Goal: Information Seeking & Learning: Learn about a topic

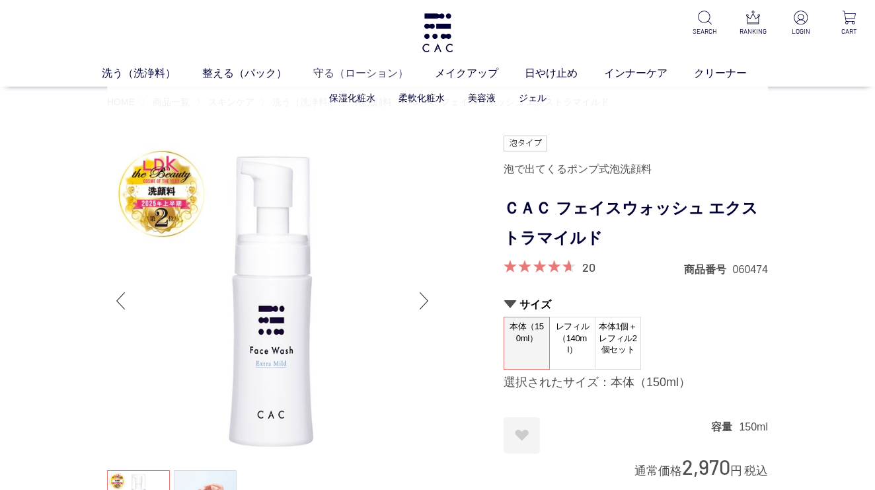
click at [361, 71] on link "守る（ローション）" at bounding box center [374, 73] width 122 height 16
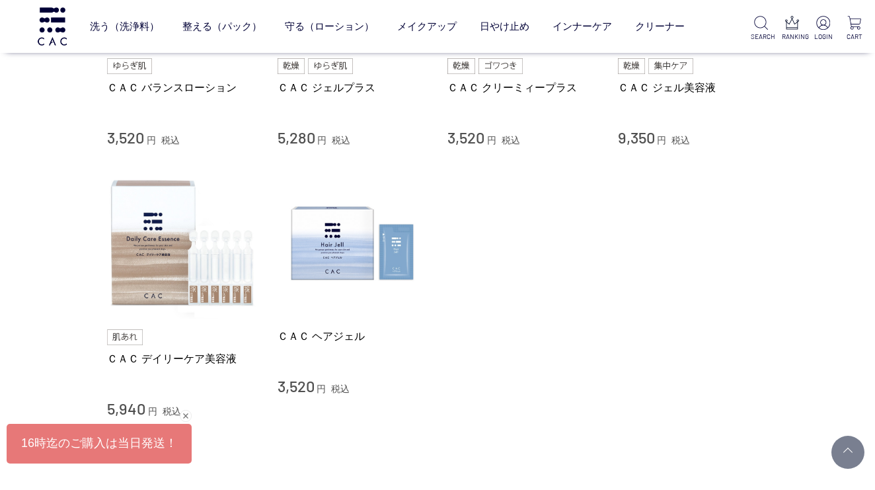
scroll to position [724, 0]
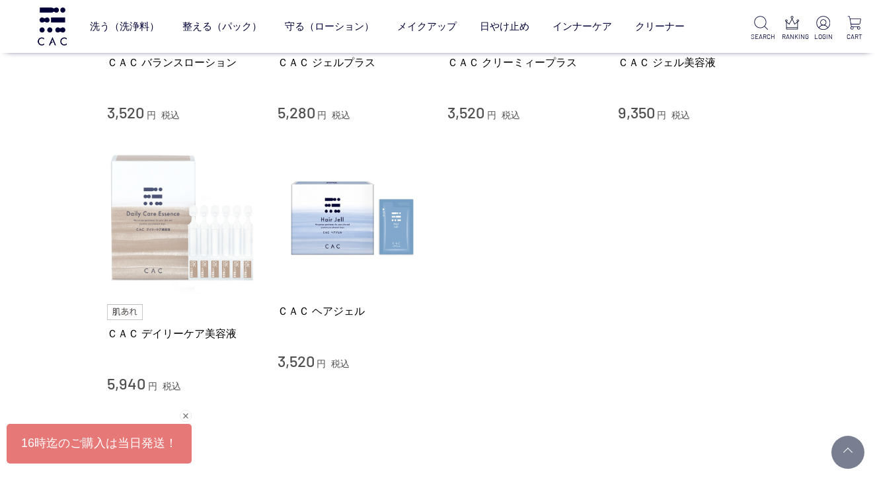
click at [200, 261] on img at bounding box center [182, 218] width 151 height 151
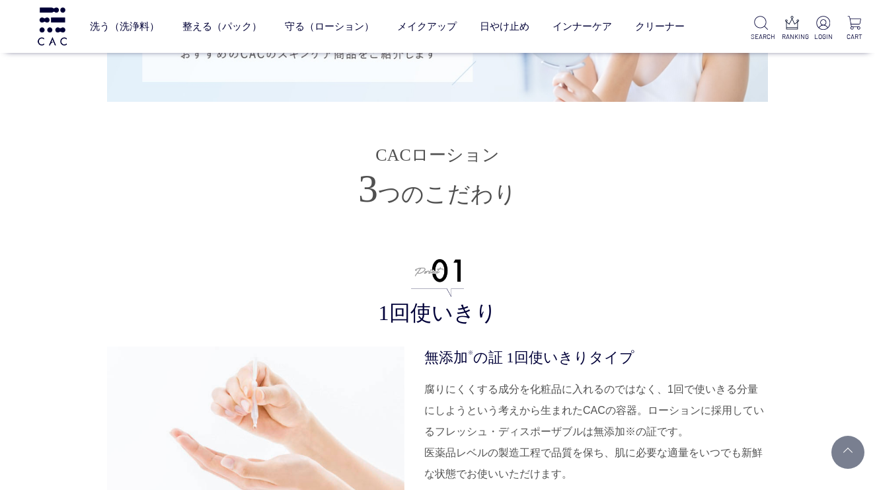
scroll to position [2954, 0]
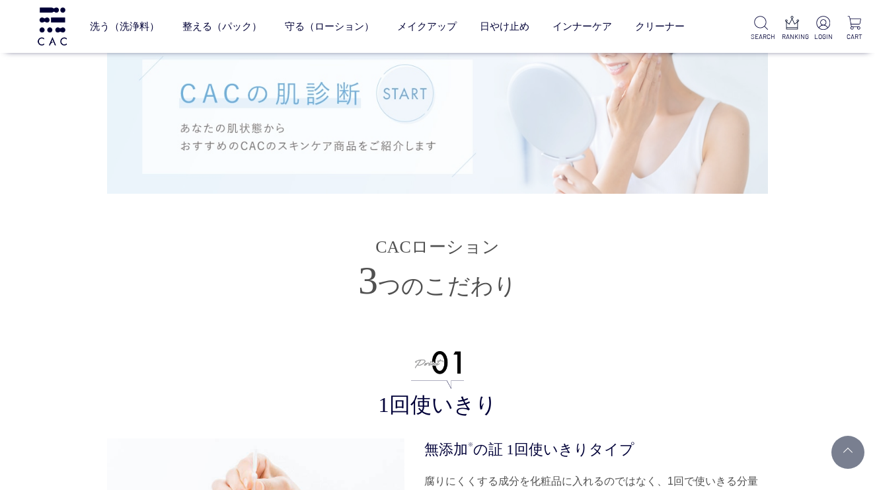
click at [402, 89] on img at bounding box center [437, 116] width 661 height 154
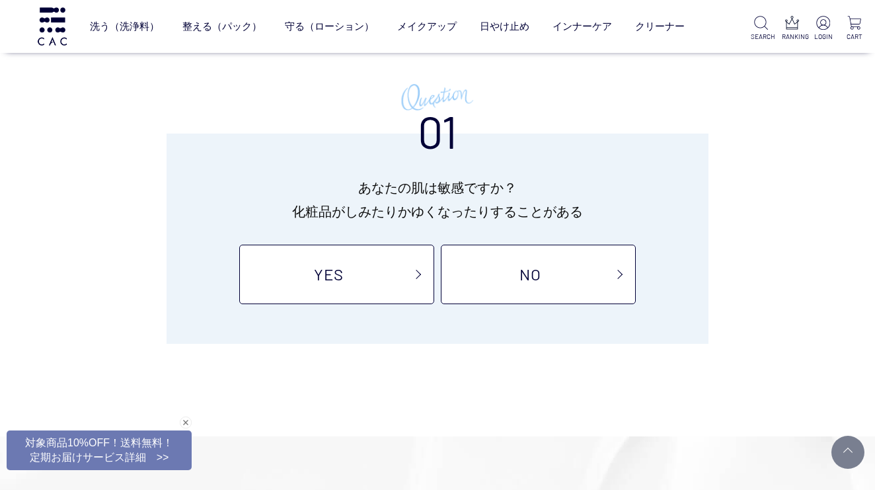
scroll to position [92, 0]
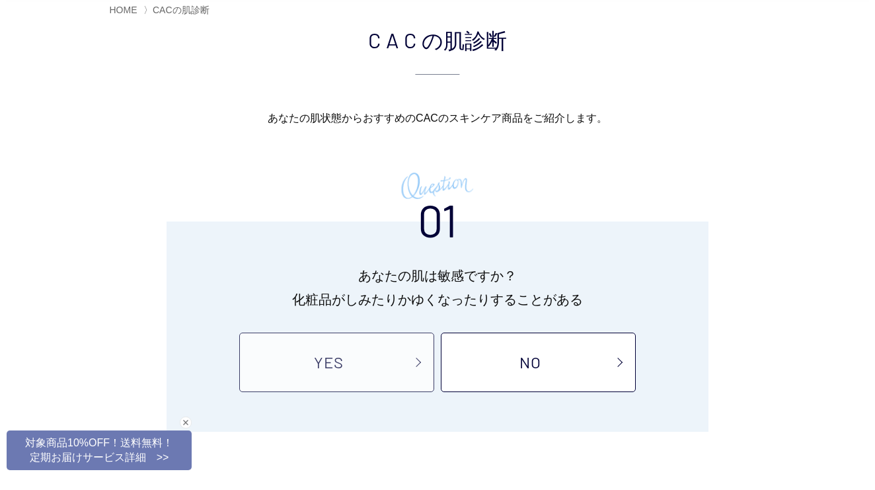
click at [362, 362] on link "YES" at bounding box center [336, 363] width 195 height 60
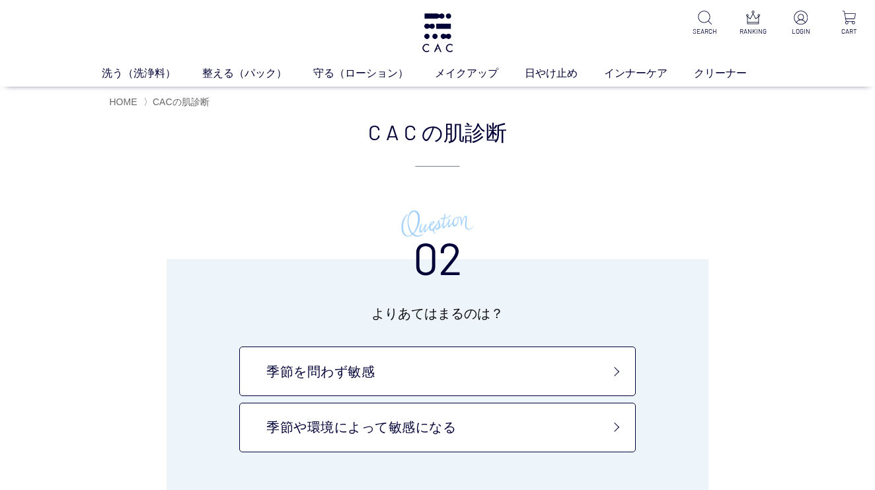
click at [362, 362] on link "季節を問わず敏感" at bounding box center [437, 371] width 397 height 50
click at [437, 429] on link "季節や環境によって敏感になる" at bounding box center [437, 428] width 397 height 50
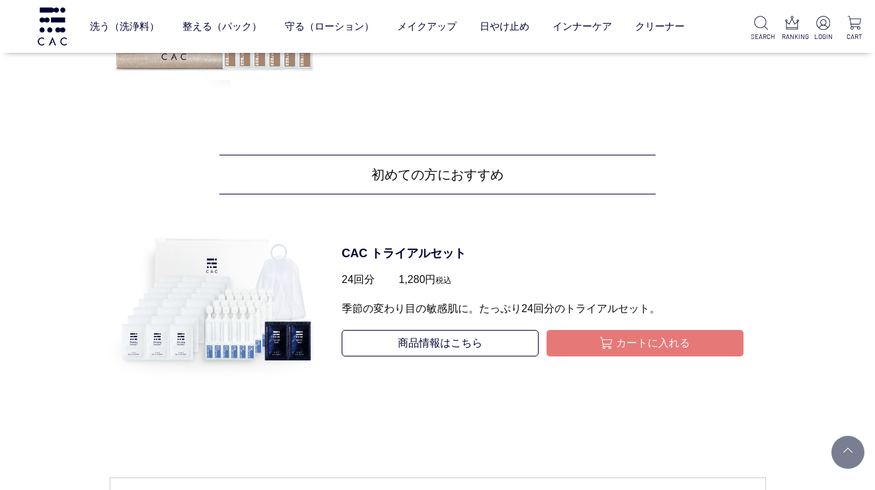
scroll to position [1668, 0]
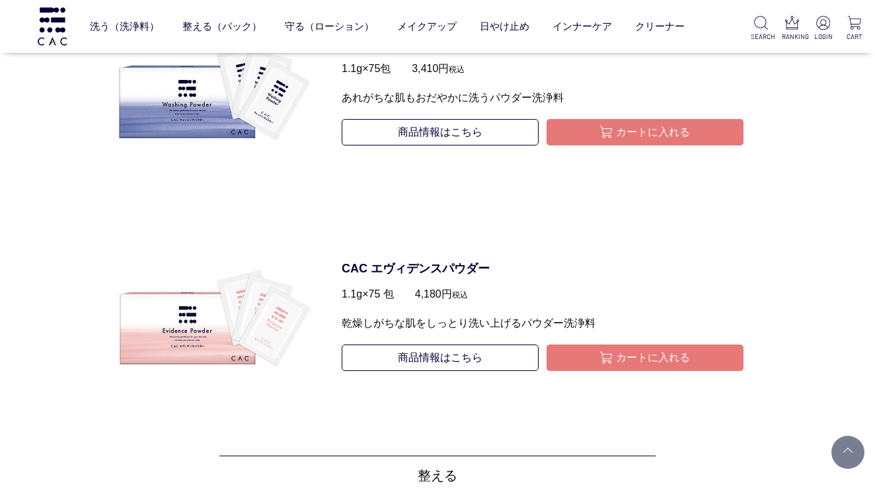
scroll to position [727, 0]
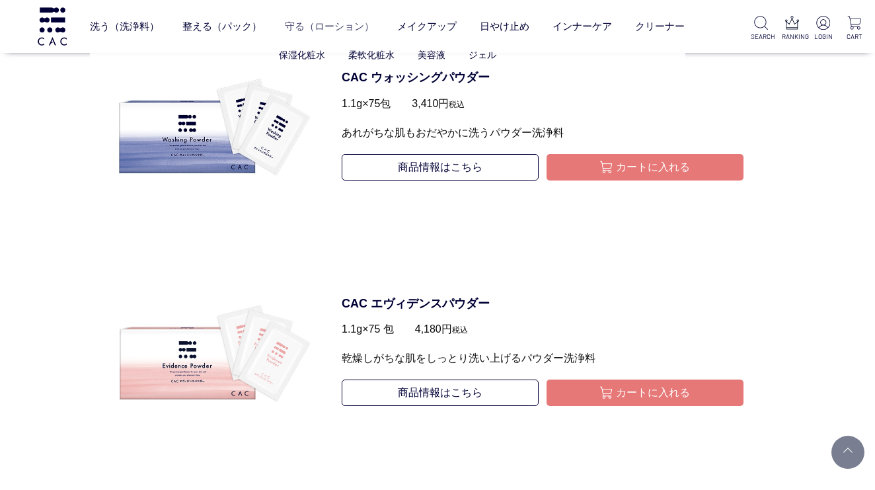
click at [340, 29] on link "守る（ローション）" at bounding box center [329, 26] width 89 height 34
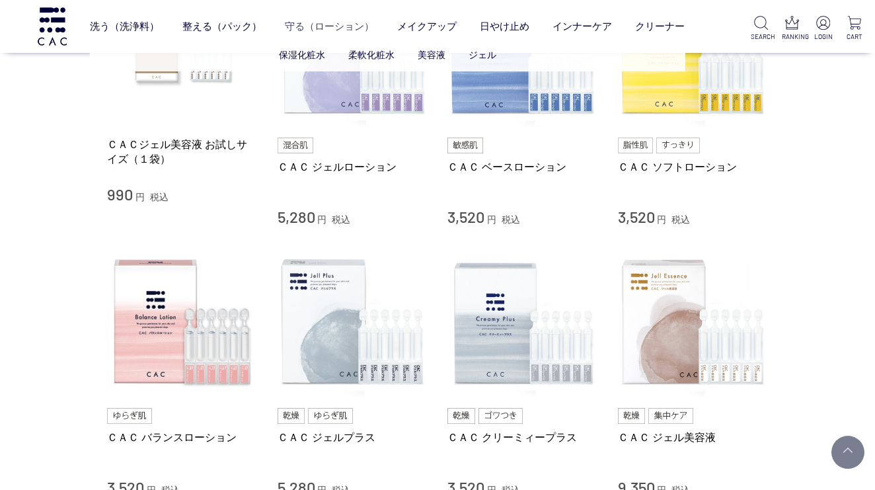
scroll to position [290, 0]
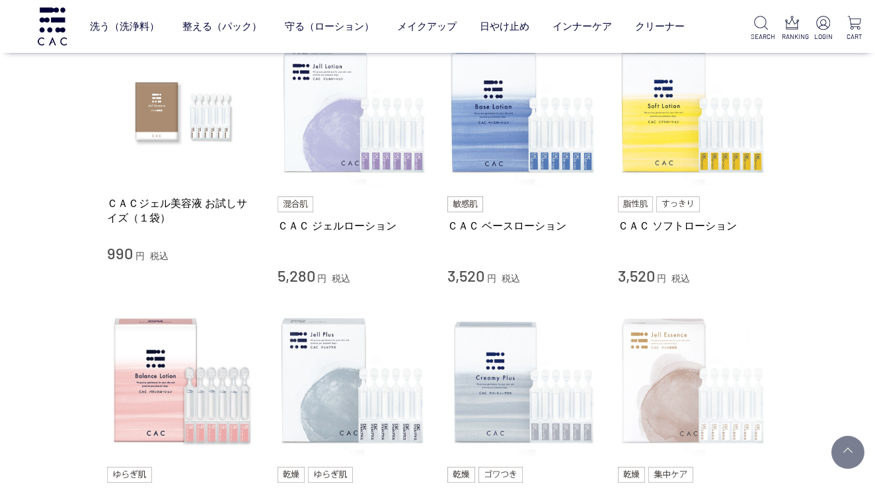
click at [654, 380] on img at bounding box center [693, 381] width 151 height 151
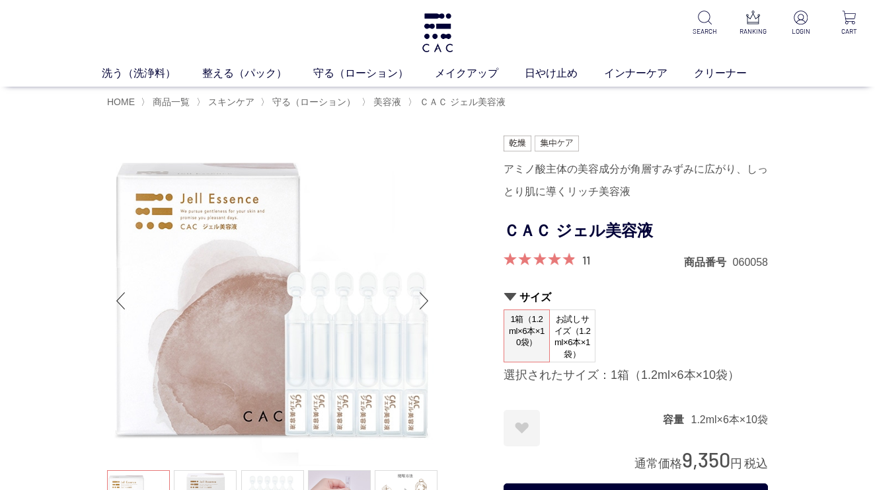
click at [569, 330] on span "お試しサイズ（1.2ml×6本×1袋）" at bounding box center [572, 336] width 45 height 53
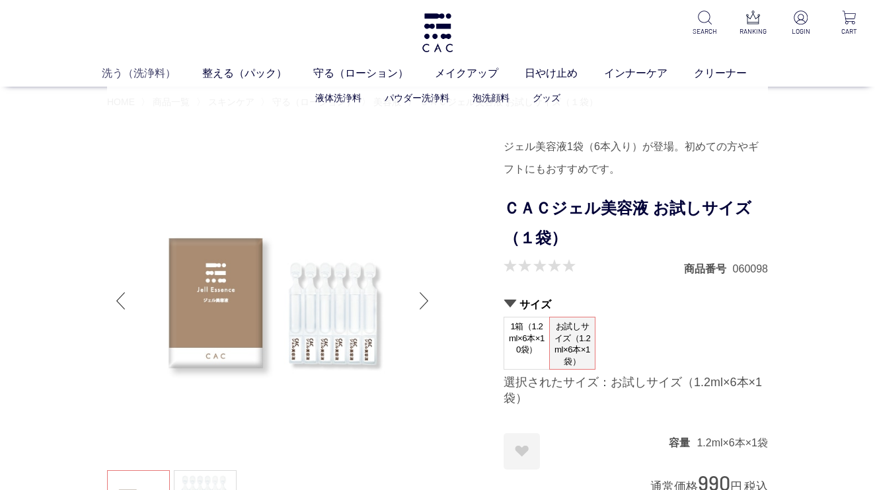
click at [139, 75] on link "洗う（洗浄料）" at bounding box center [152, 73] width 100 height 16
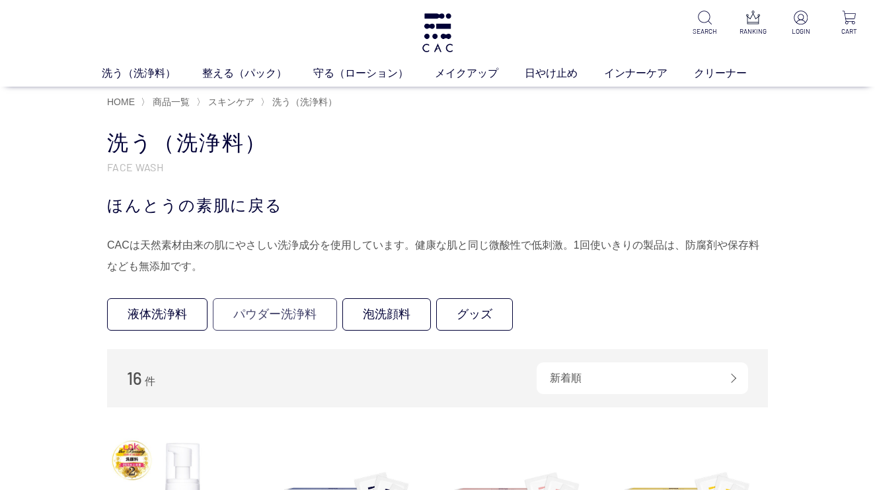
click at [293, 315] on link "パウダー洗浄料" at bounding box center [275, 314] width 124 height 32
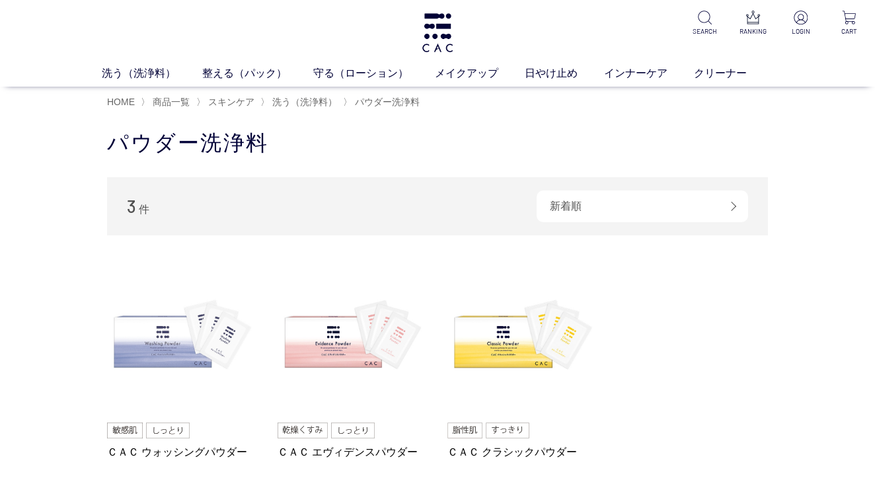
click at [187, 346] on img at bounding box center [182, 337] width 151 height 151
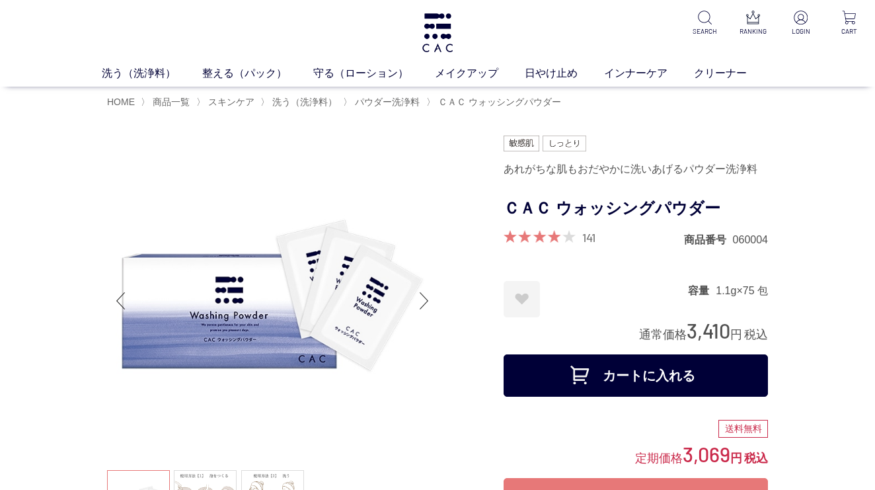
click at [583, 238] on link "141" at bounding box center [588, 237] width 13 height 15
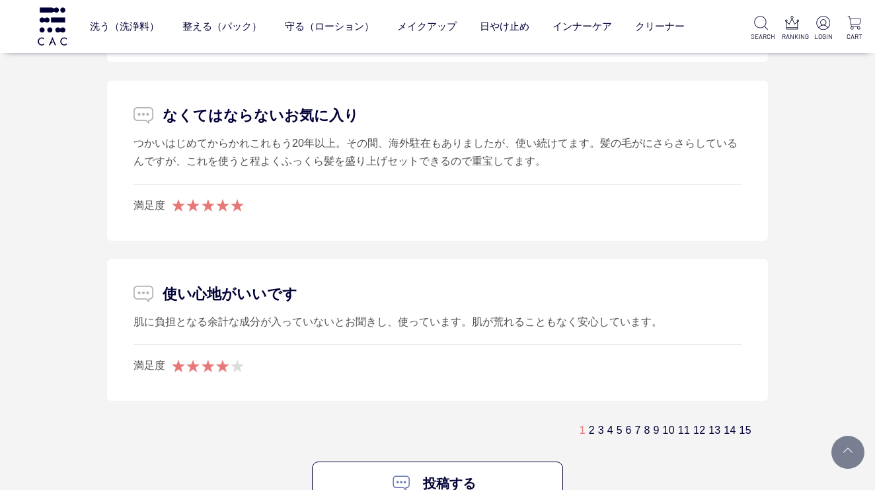
scroll to position [8369, 0]
click at [744, 423] on link "15" at bounding box center [746, 428] width 12 height 11
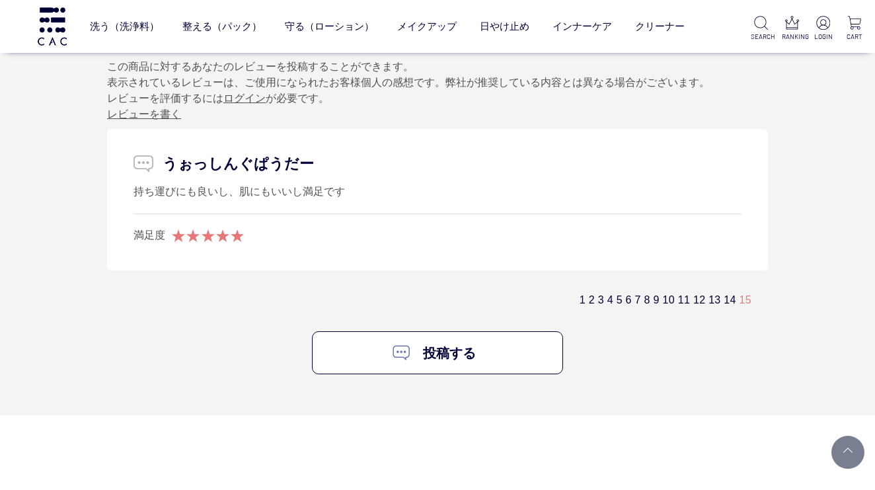
scroll to position [6882, 0]
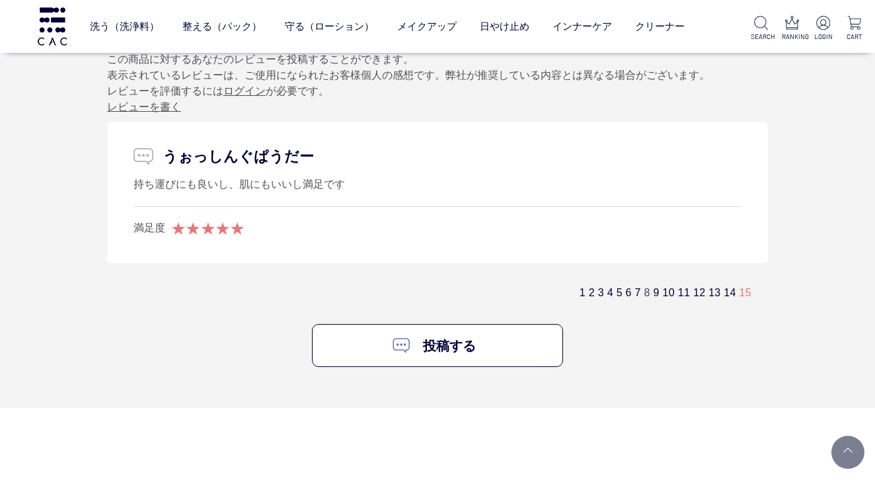
click at [645, 287] on link "8" at bounding box center [648, 292] width 6 height 11
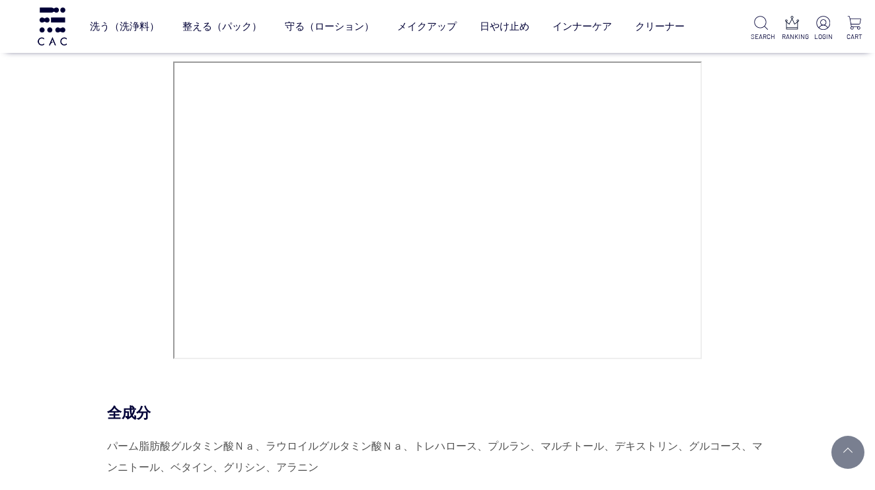
scroll to position [5584, 0]
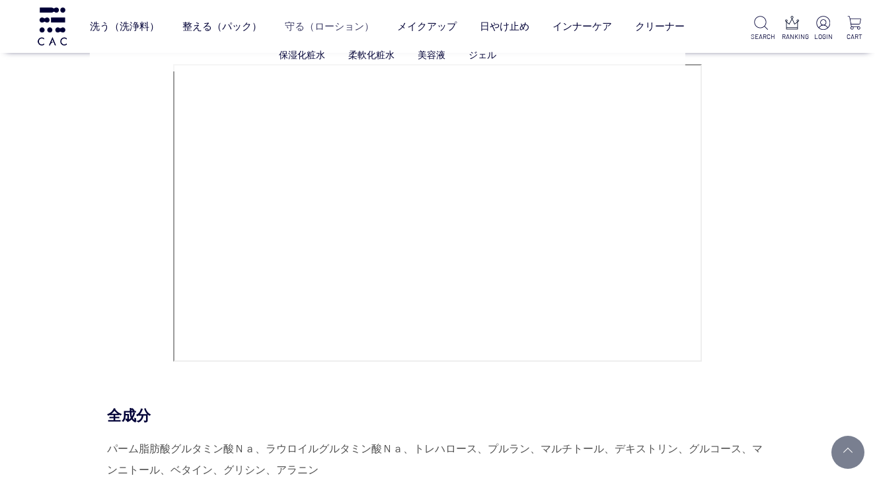
click at [312, 22] on link "守る（ローション）" at bounding box center [329, 26] width 89 height 34
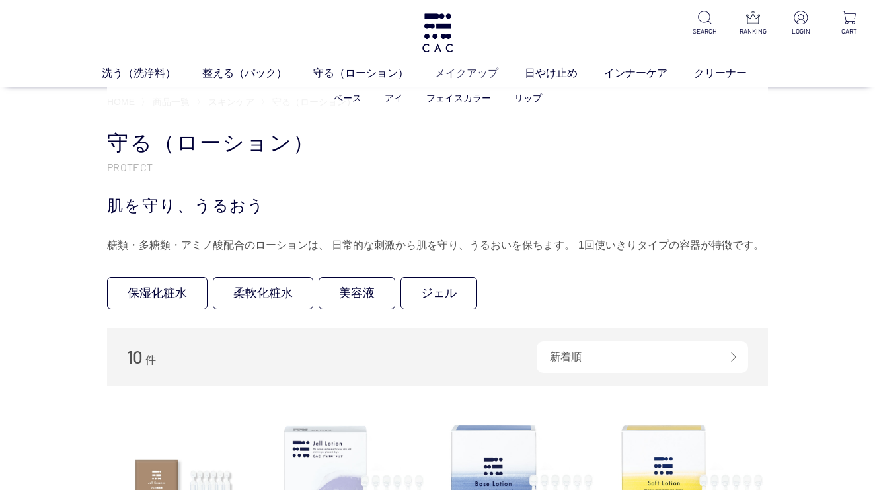
click at [451, 71] on link "メイクアップ" at bounding box center [480, 73] width 90 height 16
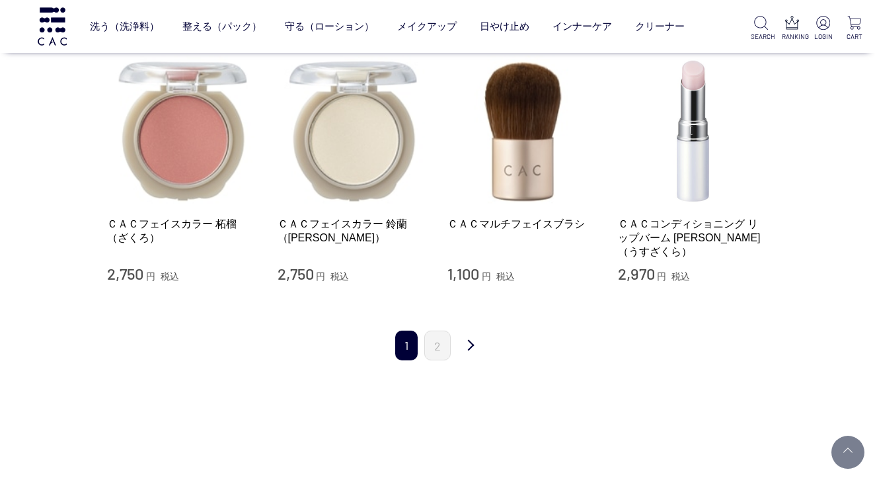
scroll to position [1333, 0]
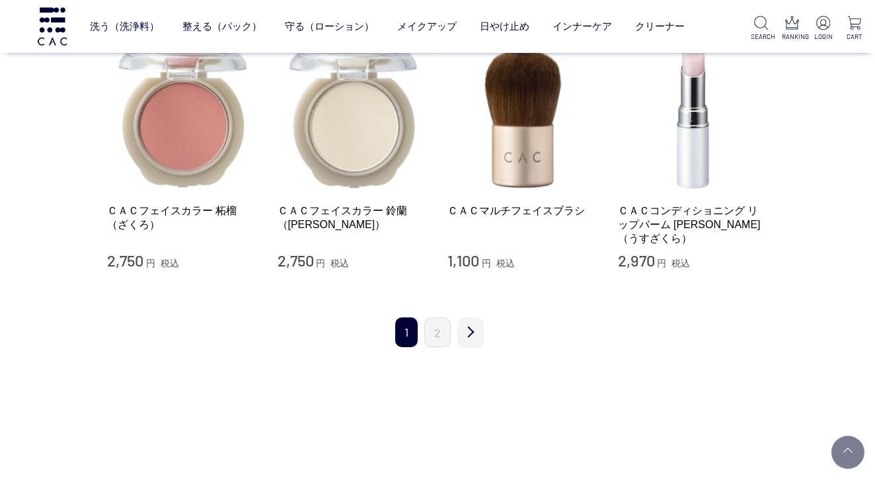
click at [467, 317] on link "次" at bounding box center [470, 332] width 26 height 31
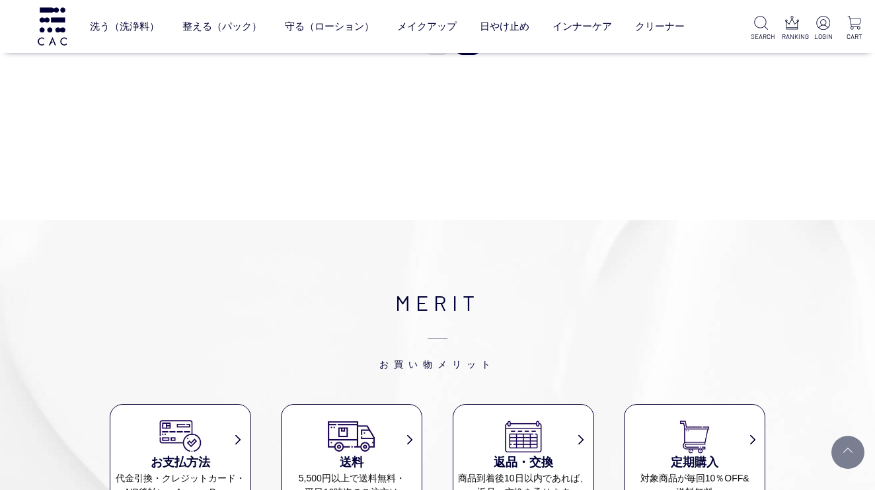
scroll to position [603, 0]
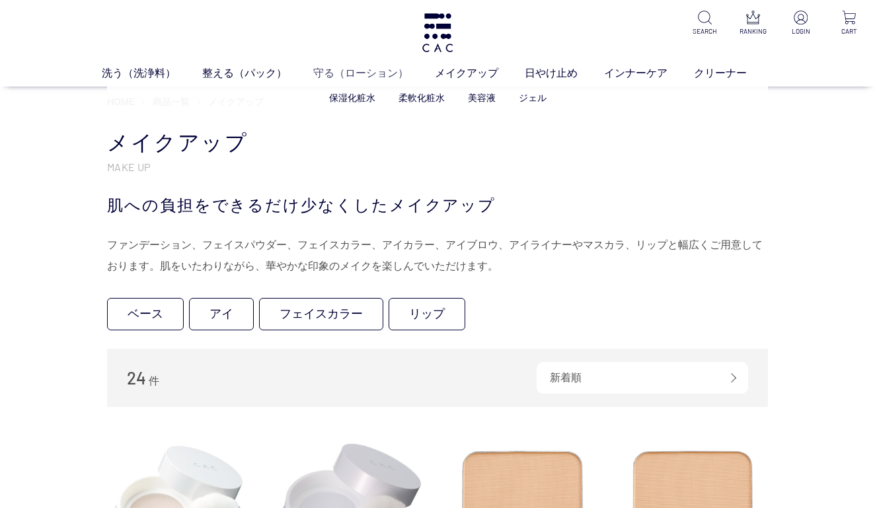
click at [363, 66] on link "守る（ローション）" at bounding box center [374, 73] width 122 height 16
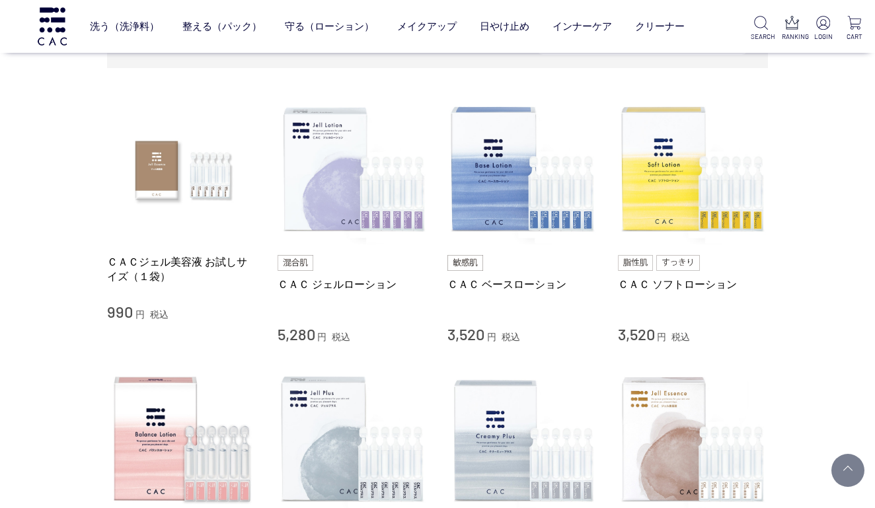
scroll to position [195, 0]
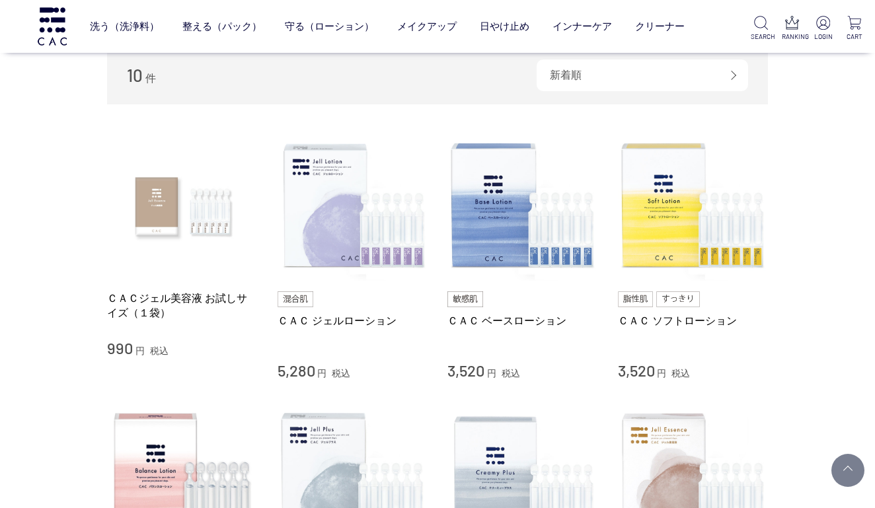
click at [220, 215] on img at bounding box center [182, 206] width 151 height 151
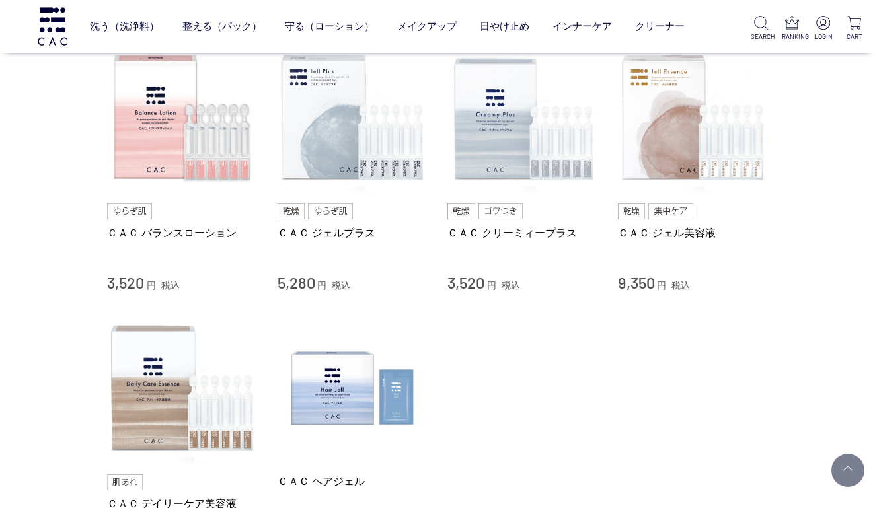
scroll to position [602, 0]
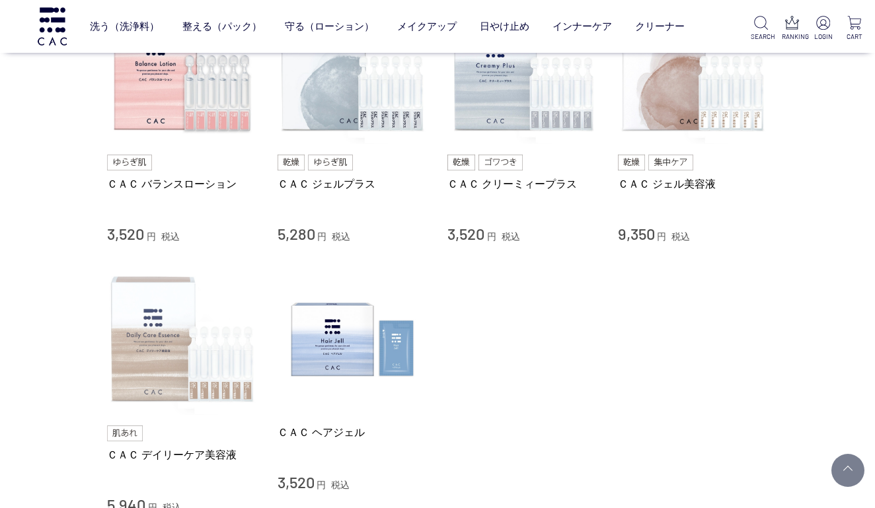
click at [166, 360] on img at bounding box center [182, 339] width 151 height 151
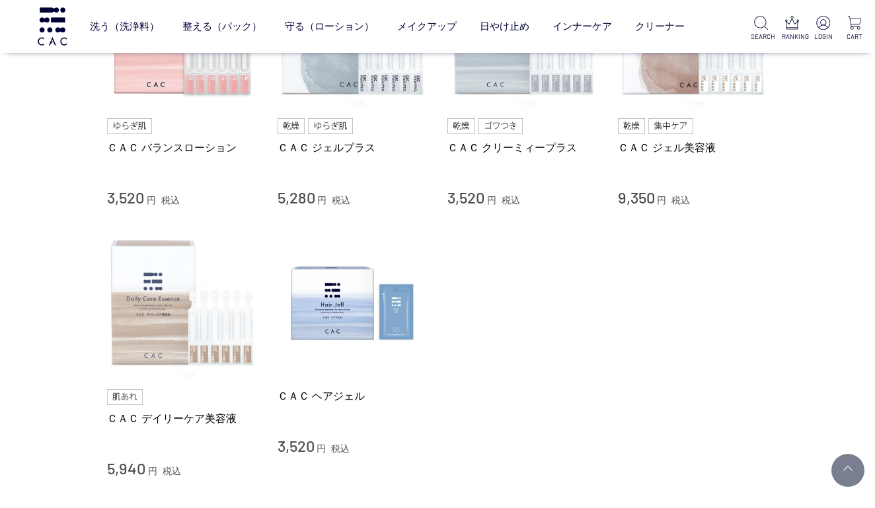
scroll to position [655, 0]
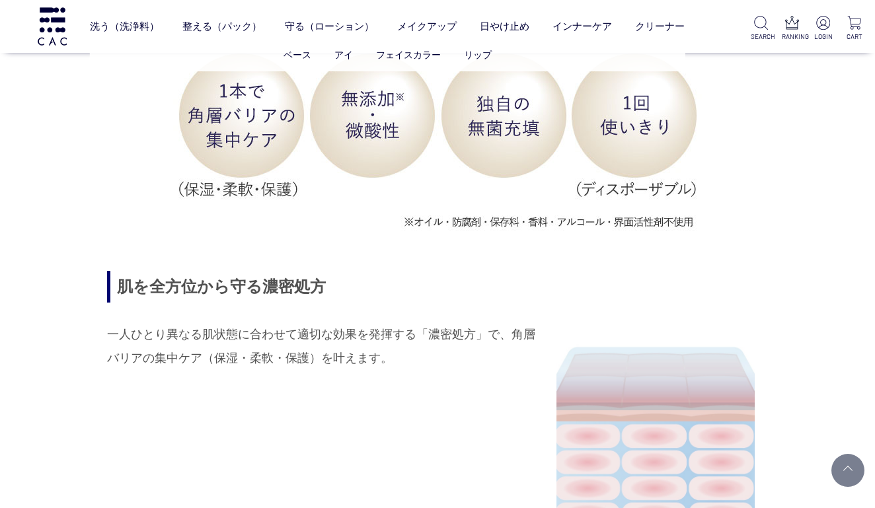
scroll to position [1220, 0]
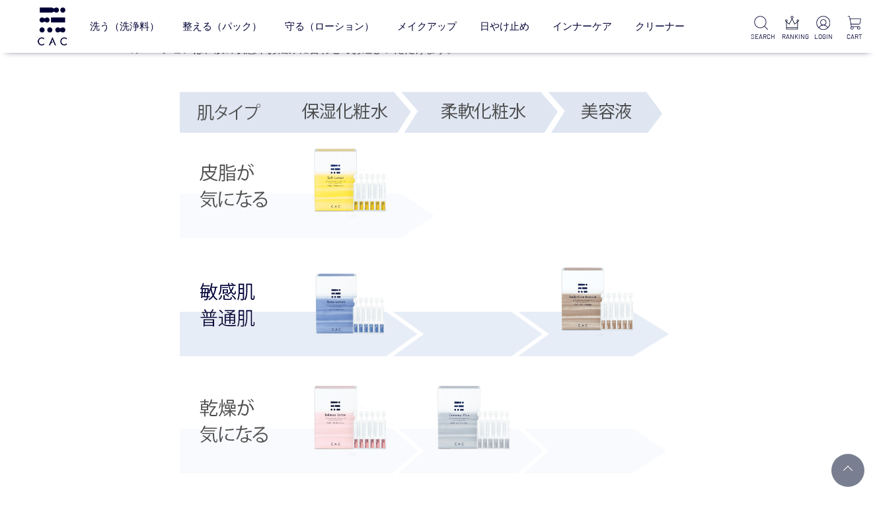
scroll to position [2291, 0]
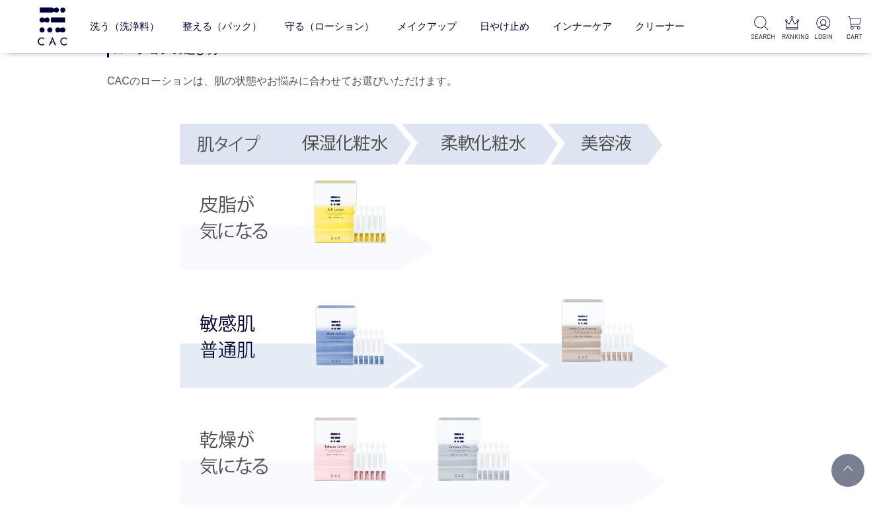
click at [591, 331] on img at bounding box center [597, 334] width 73 height 70
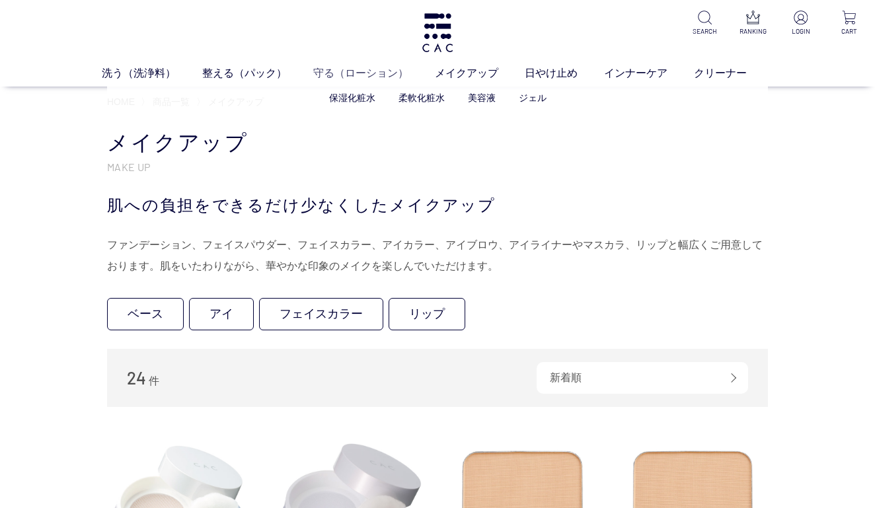
click at [366, 71] on link "守る（ローション）" at bounding box center [374, 73] width 122 height 16
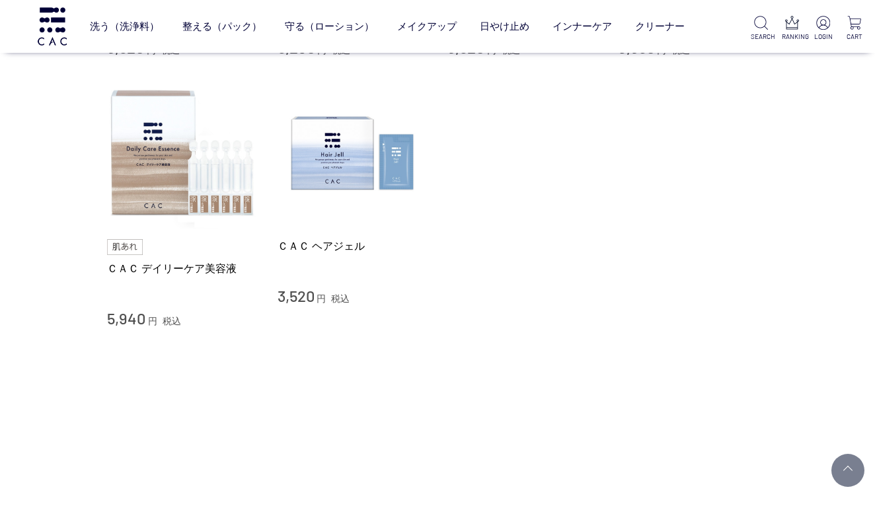
scroll to position [687, 0]
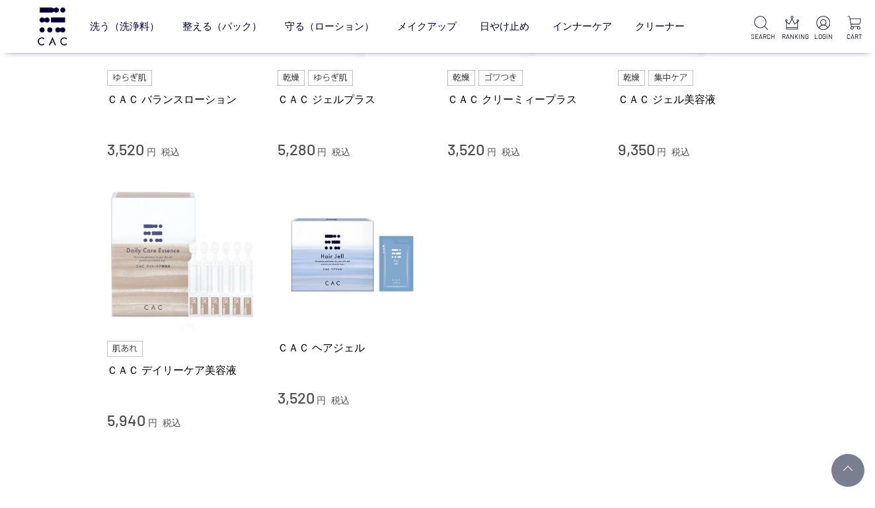
click at [197, 229] on img at bounding box center [182, 255] width 151 height 151
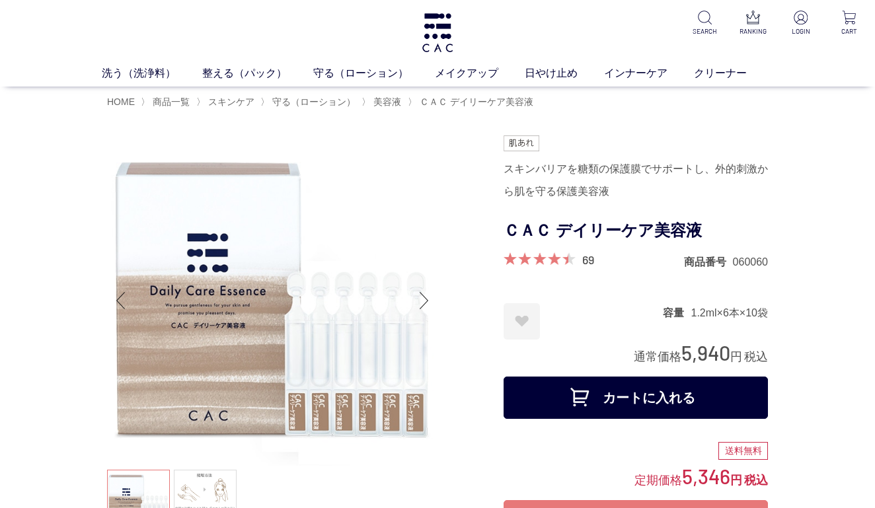
click at [537, 259] on span at bounding box center [536, 259] width 65 height 13
click at [581, 258] on div "69" at bounding box center [549, 261] width 91 height 16
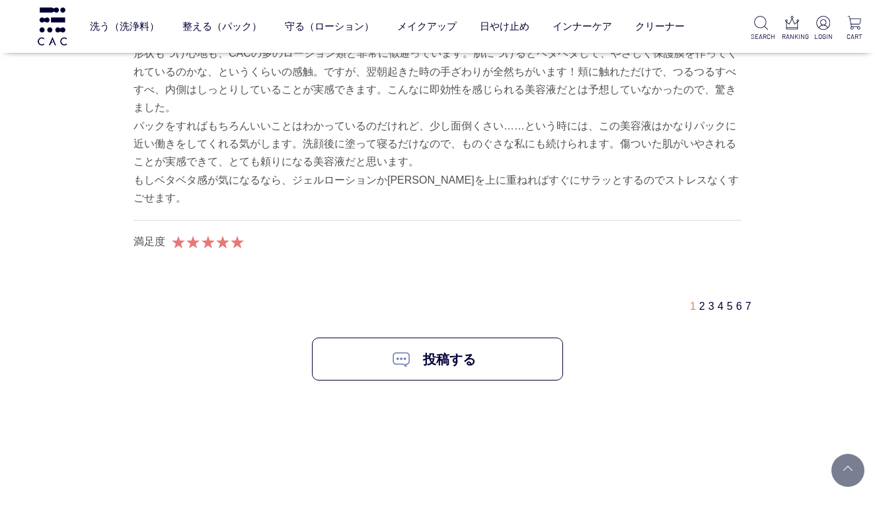
scroll to position [8237, 0]
